Goal: Find specific page/section: Find specific page/section

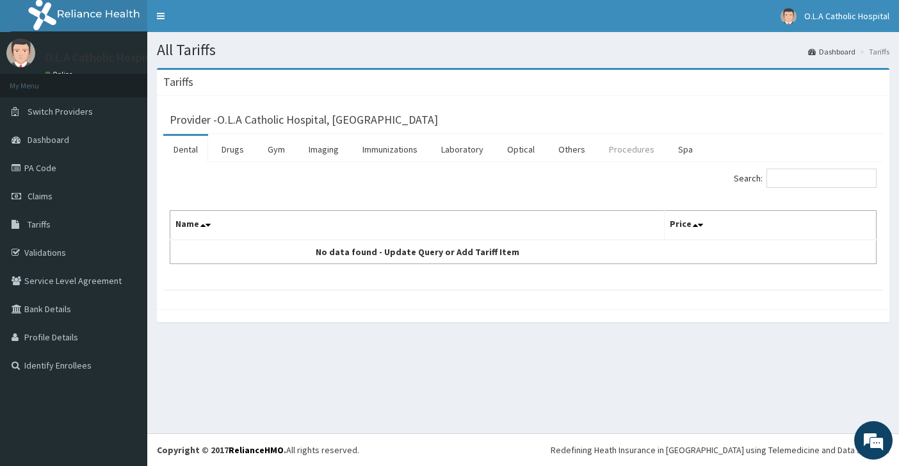
click at [614, 149] on link "Procedures" at bounding box center [632, 149] width 66 height 27
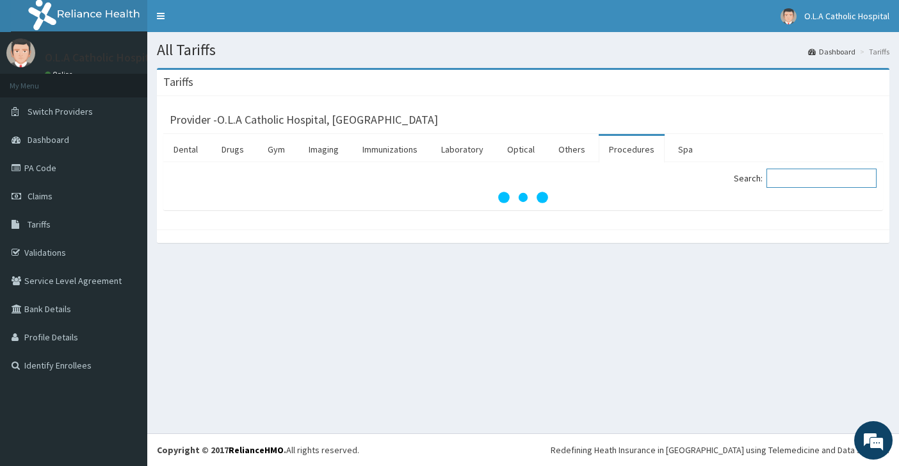
click at [812, 184] on input "Search:" at bounding box center [822, 177] width 110 height 19
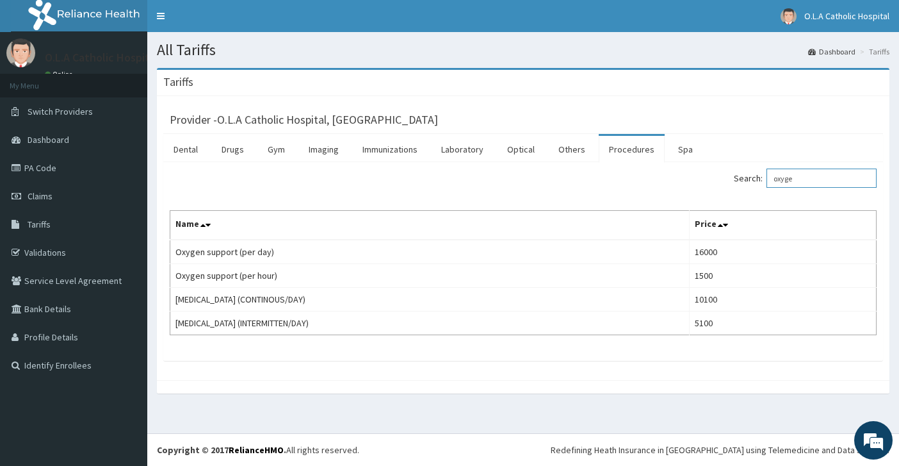
type input "oxyge"
click at [71, 163] on link "PA Code" at bounding box center [73, 168] width 147 height 28
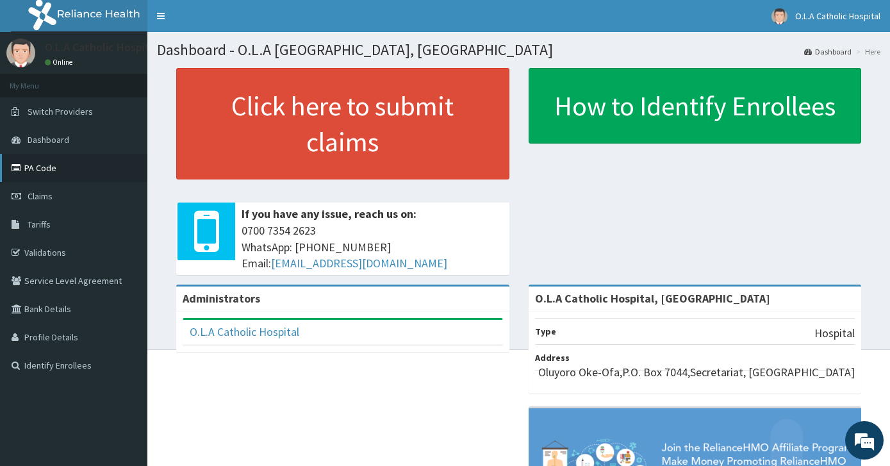
click at [69, 172] on link "PA Code" at bounding box center [73, 168] width 147 height 28
click at [73, 163] on link "PA Code" at bounding box center [73, 168] width 147 height 28
